Goal: Task Accomplishment & Management: Manage account settings

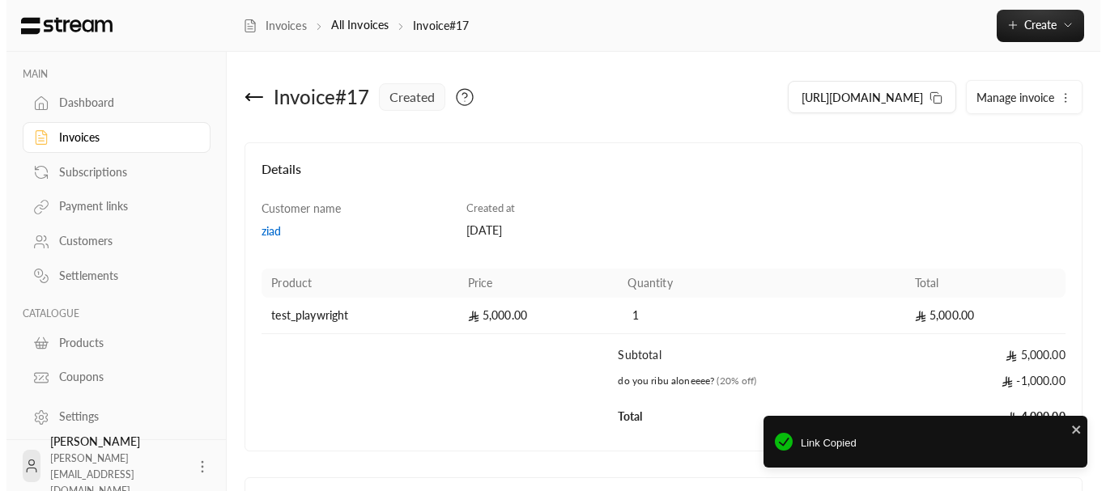
scroll to position [7, 0]
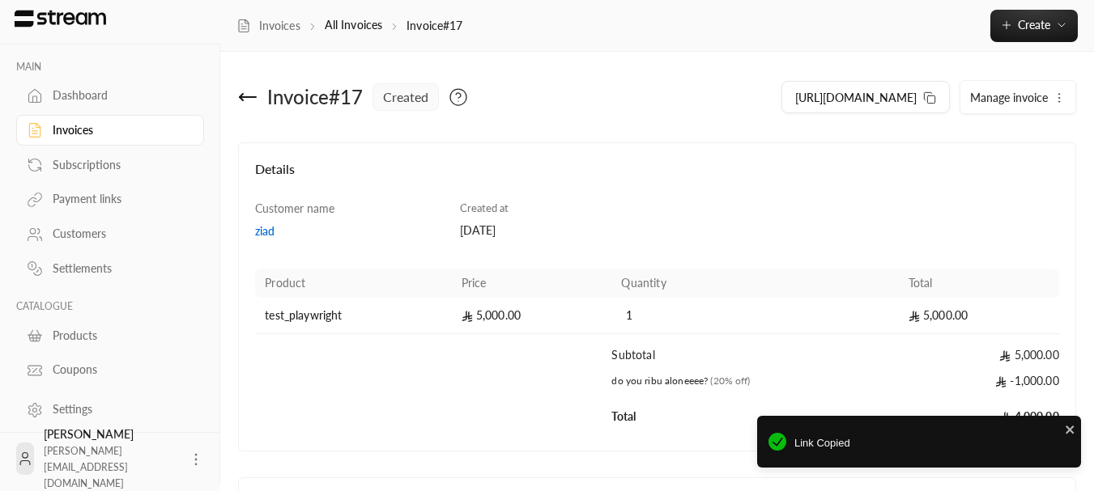
click at [188, 457] on icon at bounding box center [196, 460] width 16 height 16
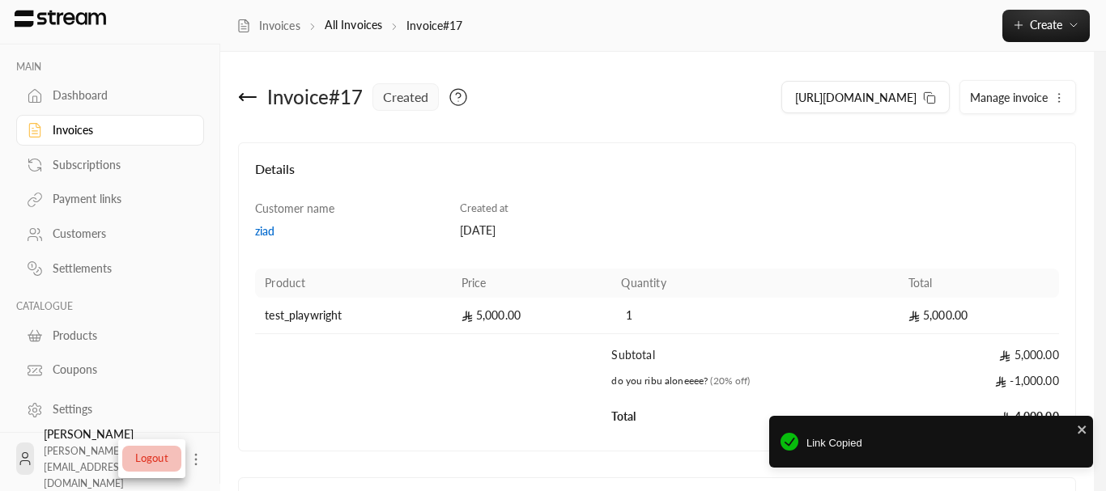
click at [165, 461] on li "Logout" at bounding box center [151, 459] width 59 height 26
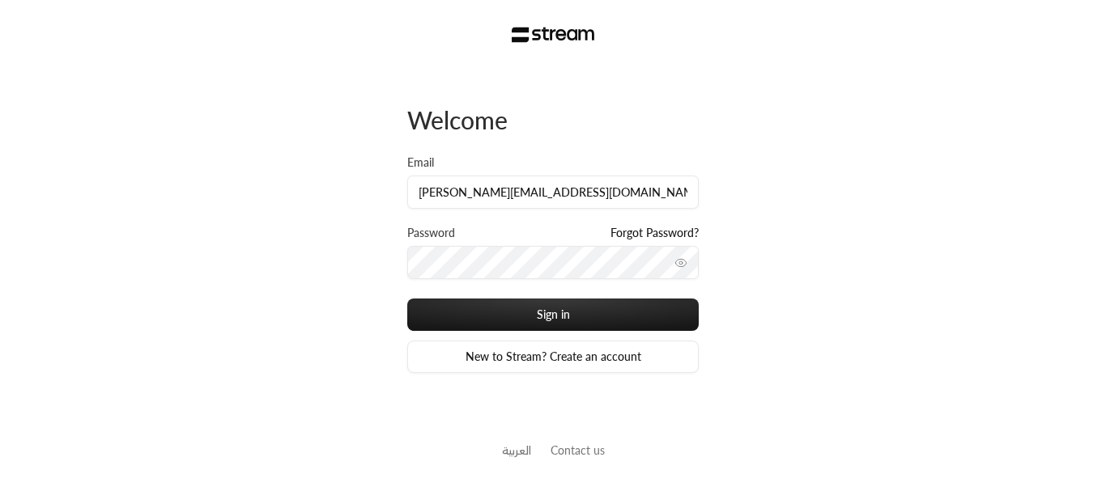
type input "khalid@streampay.sa"
click at [432, 298] on div "Password Forgot Password?" at bounding box center [552, 262] width 291 height 74
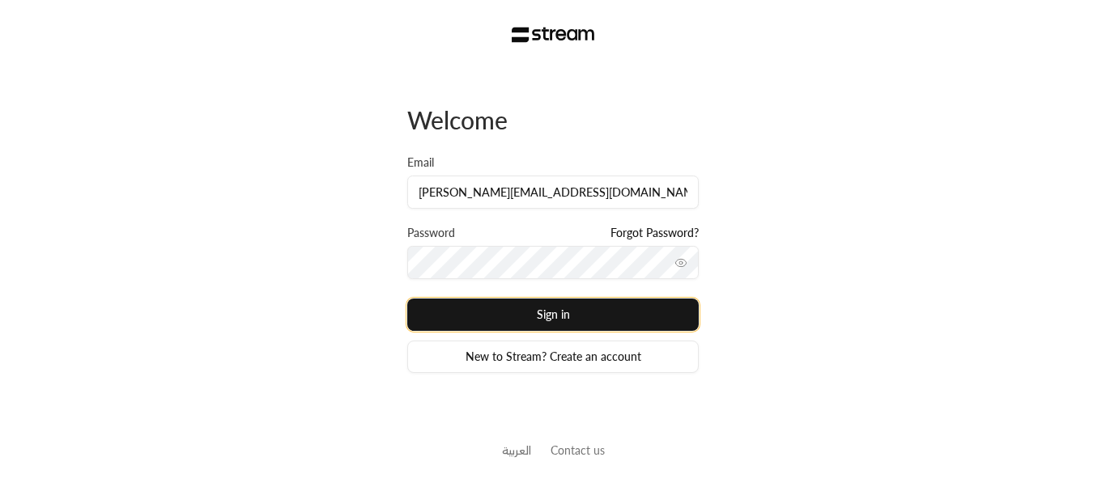
click at [437, 307] on button "Sign in" at bounding box center [552, 315] width 291 height 32
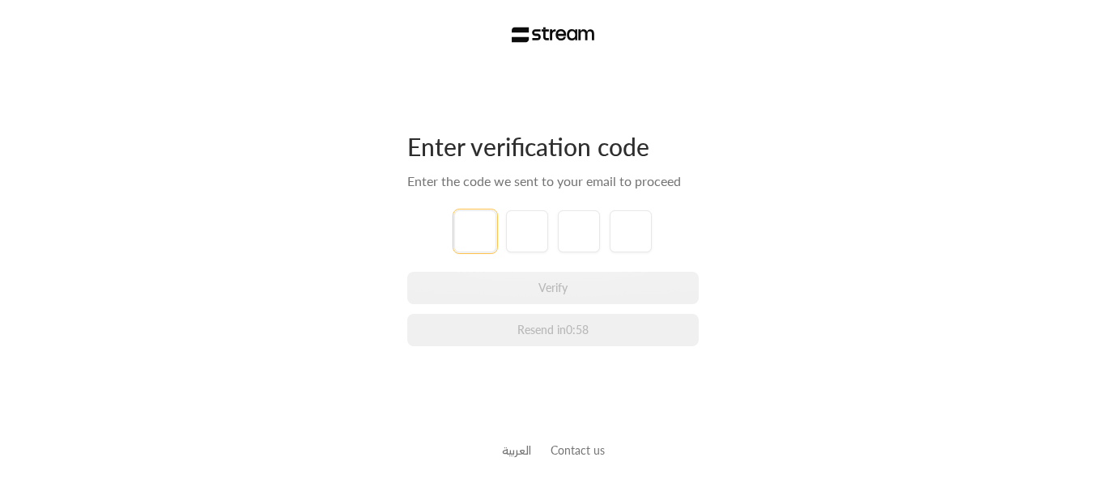
type input "1"
type input "2"
type input "3"
type input "4"
